Goal: Download file/media

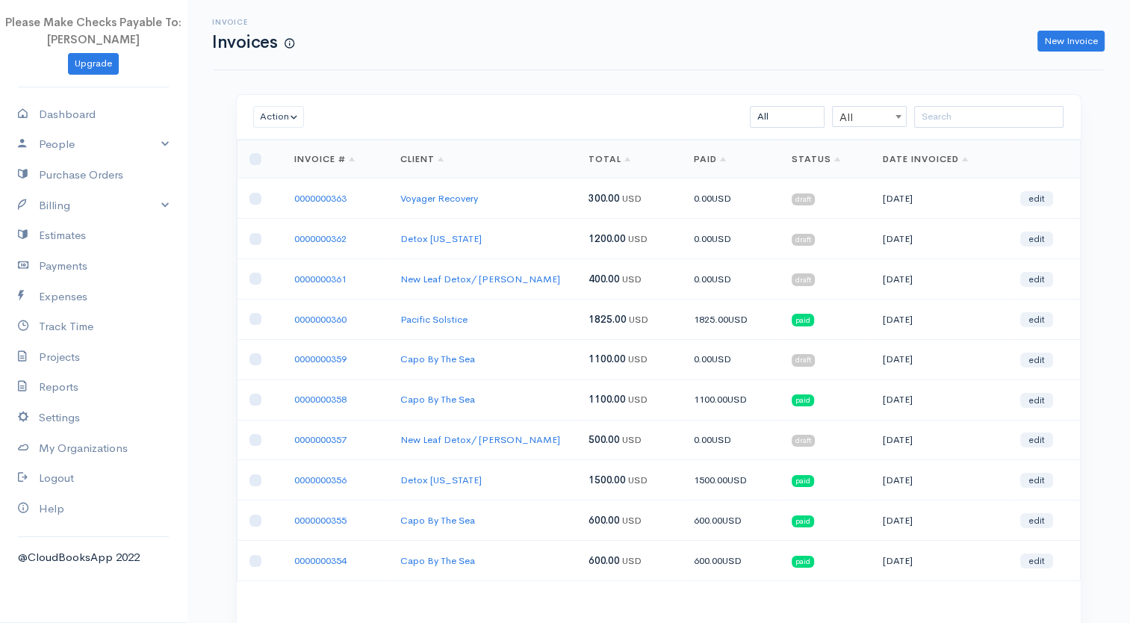
click at [250, 203] on td at bounding box center [260, 198] width 46 height 40
click at [251, 193] on input "checkbox" at bounding box center [255, 199] width 12 height 12
checkbox input "true"
click at [250, 240] on input "checkbox" at bounding box center [255, 239] width 12 height 12
checkbox input "true"
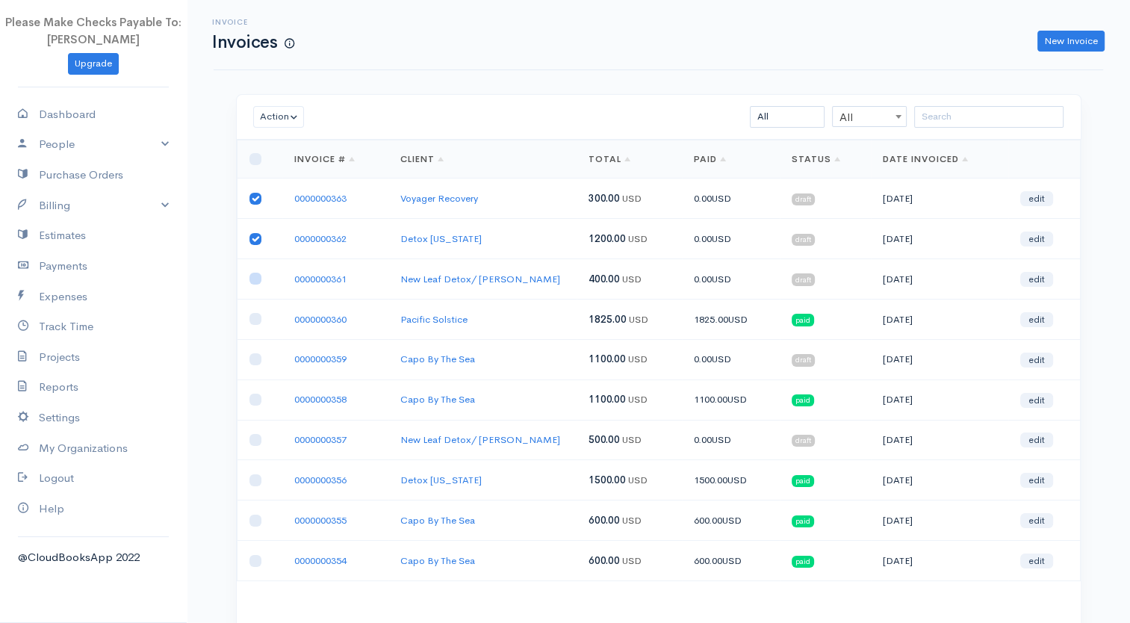
click at [254, 281] on input "checkbox" at bounding box center [255, 279] width 12 height 12
checkbox input "true"
click at [370, 114] on div "Action Archive Delete Download PDF Send Mark as Sent Mark Un-Sent Enter Payment…" at bounding box center [314, 117] width 137 height 22
click at [256, 200] on input "checkbox" at bounding box center [255, 199] width 12 height 12
checkbox input "false"
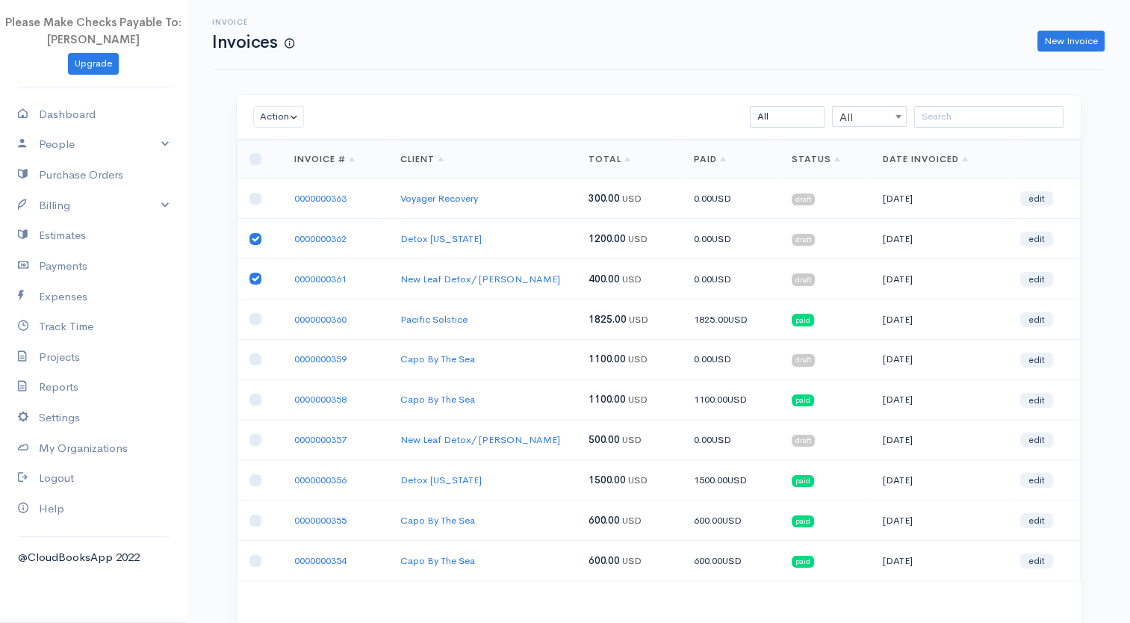
click at [248, 241] on td at bounding box center [260, 239] width 46 height 40
click at [254, 273] on input "checkbox" at bounding box center [255, 279] width 12 height 12
checkbox input "false"
click at [261, 240] on td at bounding box center [260, 239] width 46 height 40
click at [255, 237] on input "checkbox" at bounding box center [255, 239] width 12 height 12
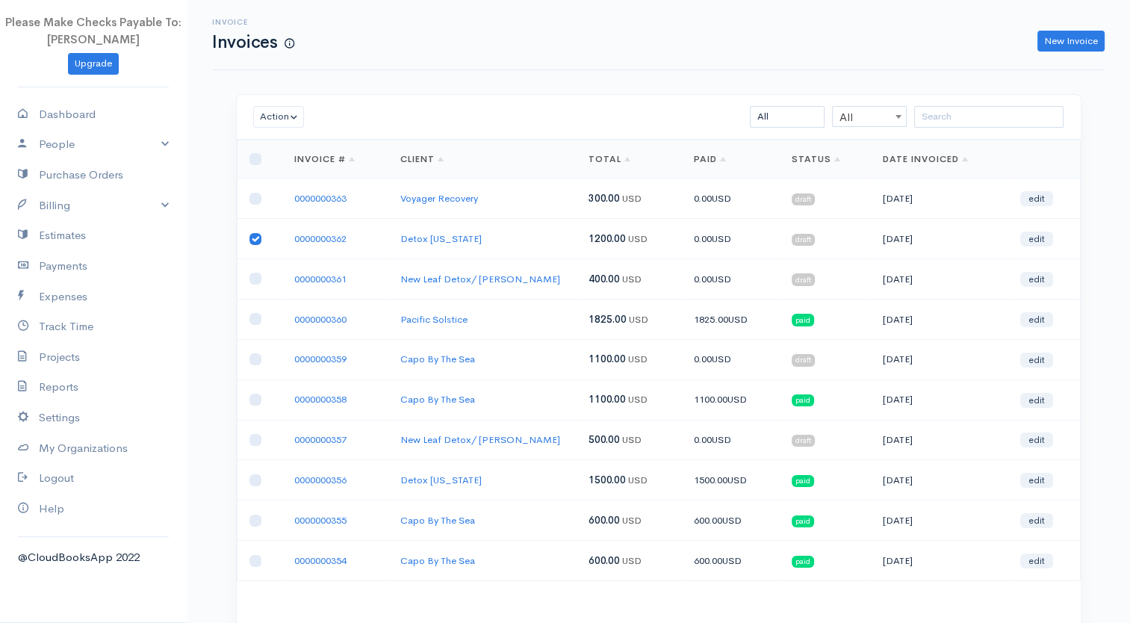
checkbox input "false"
click at [323, 193] on link "0000000363" at bounding box center [320, 198] width 52 height 13
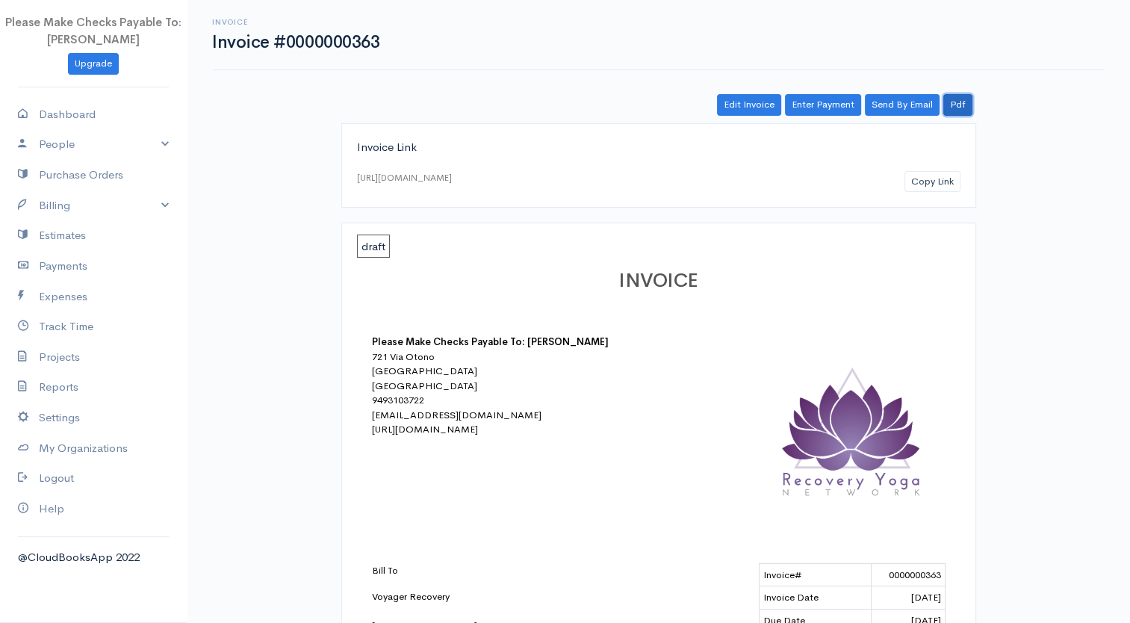
click at [952, 109] on link "Pdf" at bounding box center [957, 105] width 29 height 22
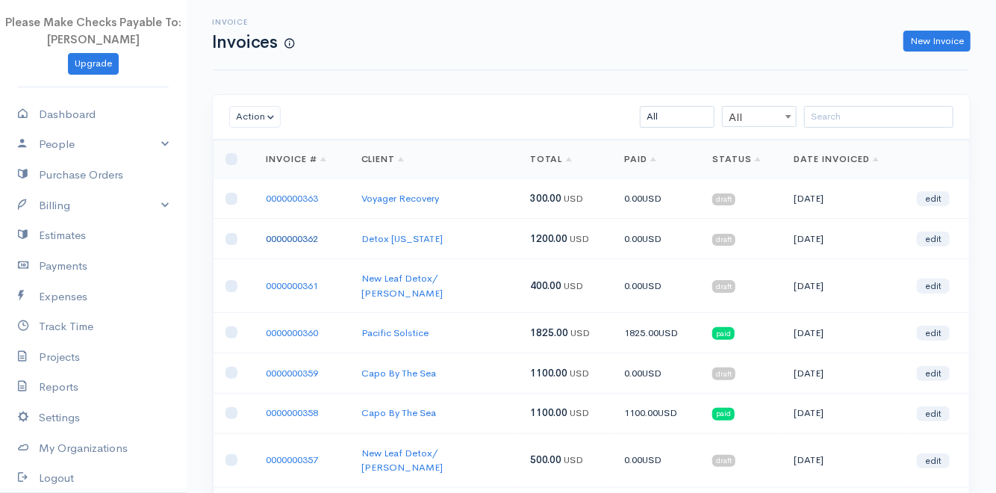
click at [299, 233] on link "0000000362" at bounding box center [292, 238] width 52 height 13
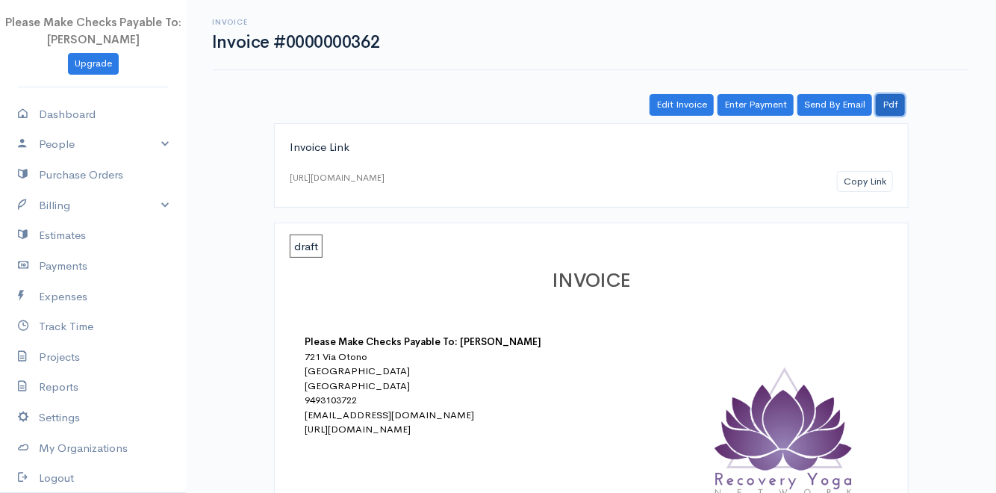
click at [887, 105] on link "Pdf" at bounding box center [890, 105] width 29 height 22
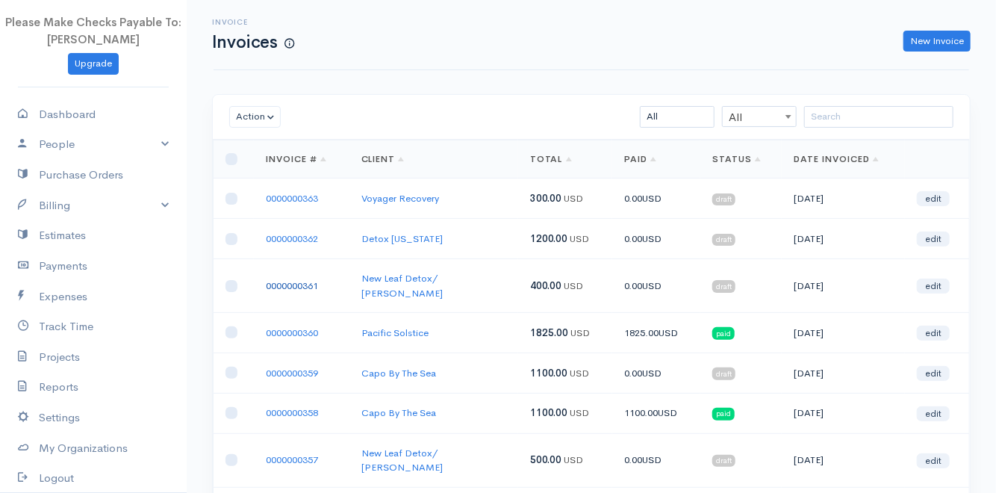
click at [285, 279] on link "0000000361" at bounding box center [292, 285] width 52 height 13
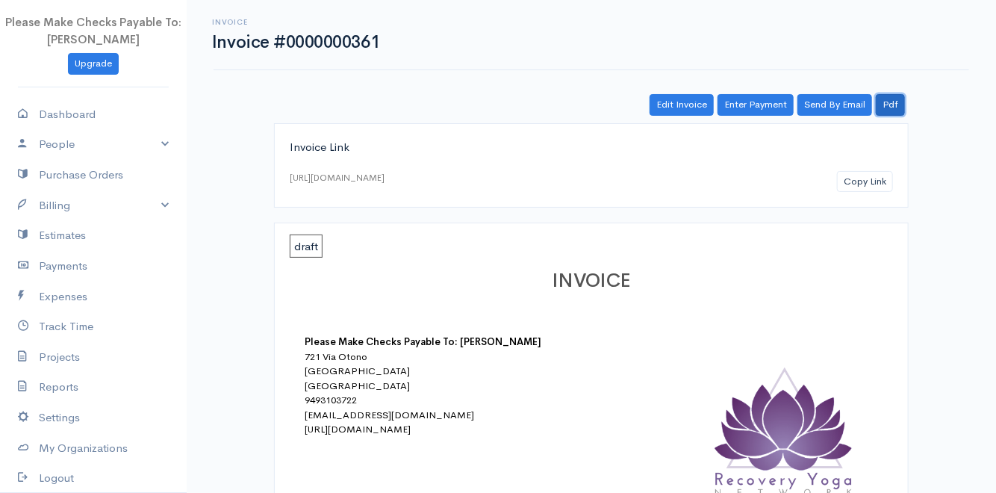
click at [894, 96] on link "Pdf" at bounding box center [890, 105] width 29 height 22
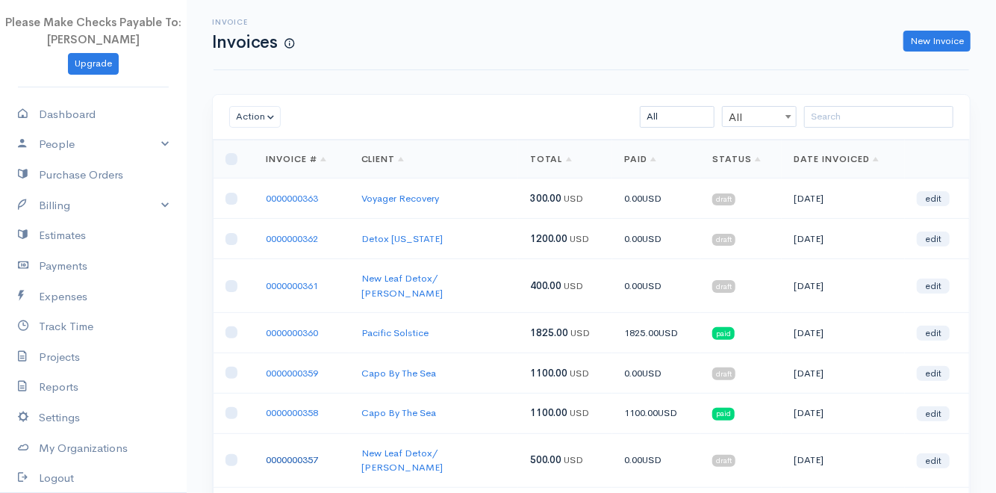
click at [301, 453] on link "0000000357" at bounding box center [292, 459] width 52 height 13
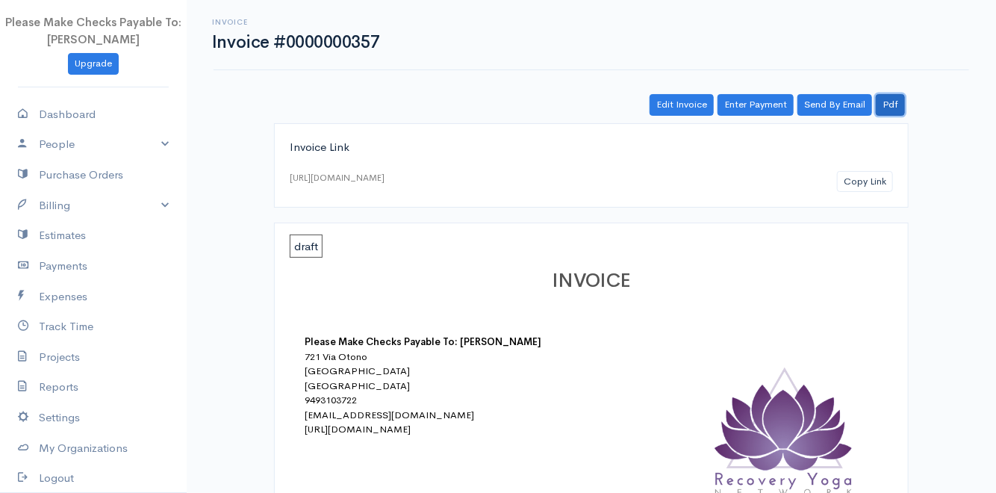
click at [887, 105] on link "Pdf" at bounding box center [890, 105] width 29 height 22
